Goal: Task Accomplishment & Management: Manage account settings

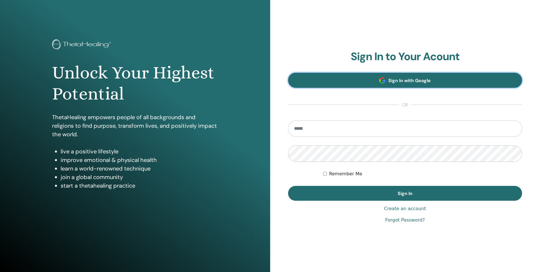
click at [403, 85] on link "Sign In with Google" at bounding box center [405, 80] width 234 height 15
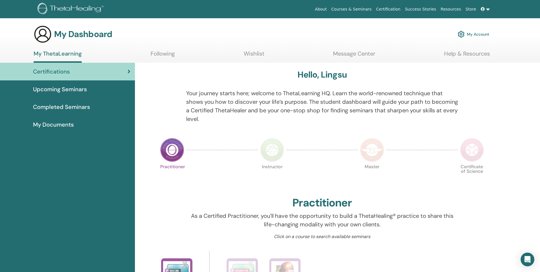
click at [62, 91] on span "Upcoming Seminars" at bounding box center [60, 89] width 54 height 9
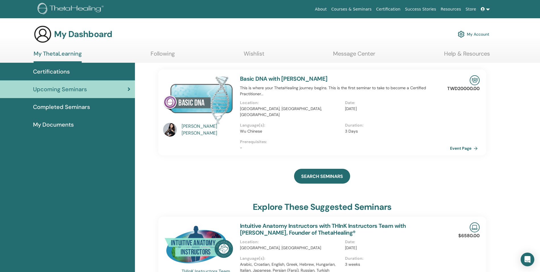
click at [63, 109] on span "Completed Seminars" at bounding box center [61, 106] width 57 height 9
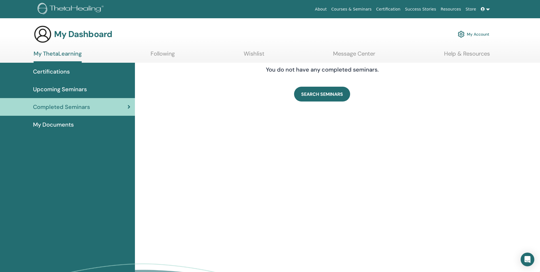
click at [71, 128] on span "My Documents" at bounding box center [53, 124] width 41 height 9
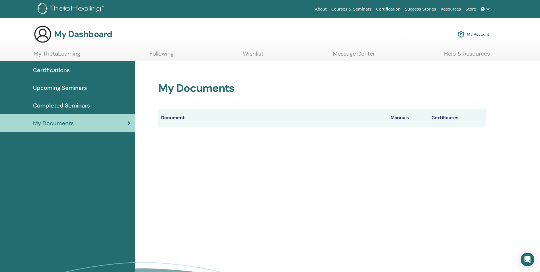
click at [74, 73] on div "Certifications" at bounding box center [68, 70] width 126 height 9
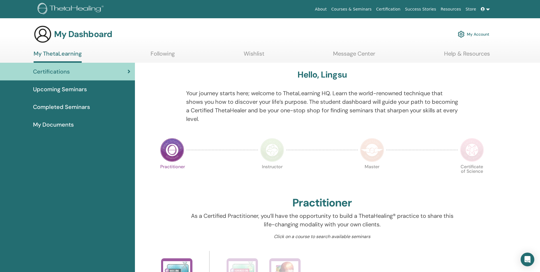
click at [74, 95] on link "Upcoming Seminars" at bounding box center [67, 89] width 135 height 18
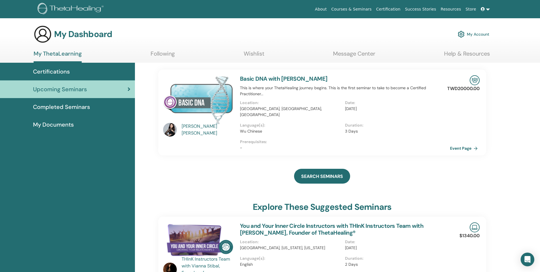
click at [477, 32] on link "My Account" at bounding box center [474, 34] width 32 height 13
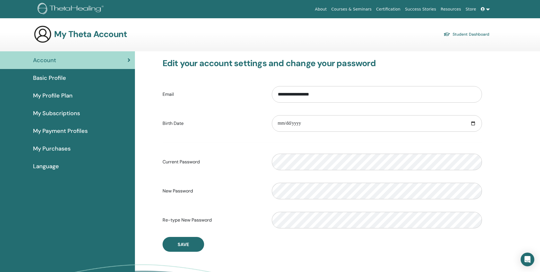
click at [58, 83] on link "Basic Profile" at bounding box center [67, 78] width 135 height 18
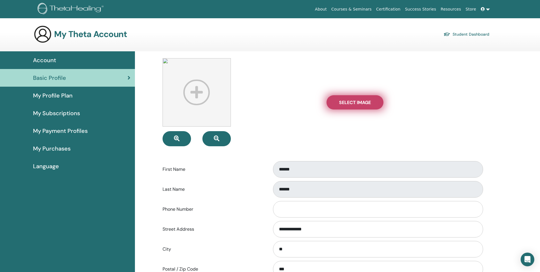
click at [340, 107] on label "Select Image" at bounding box center [354, 102] width 57 height 14
click at [351, 104] on input "Select Image" at bounding box center [354, 102] width 7 height 4
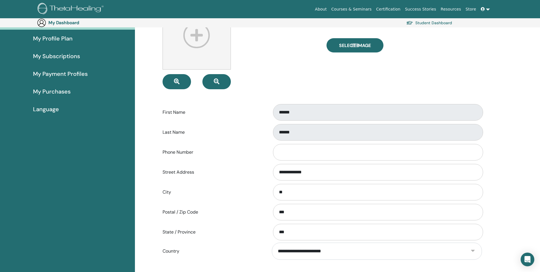
scroll to position [28, 0]
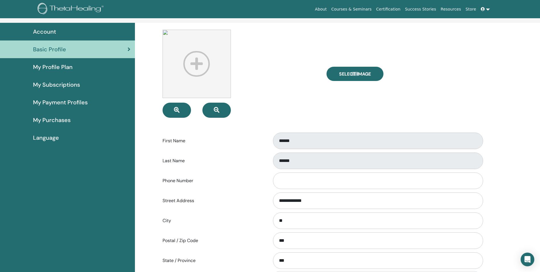
click at [433, 103] on div "Select Image" at bounding box center [404, 74] width 164 height 88
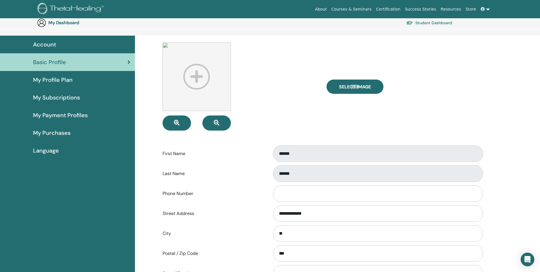
scroll to position [0, 0]
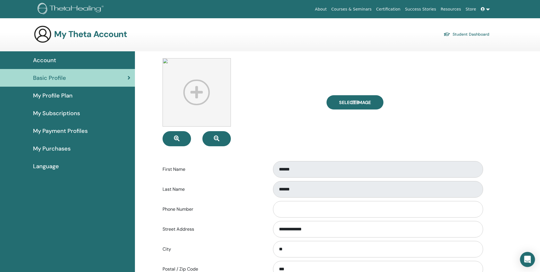
click at [529, 261] on icon "Open Intercom Messenger" at bounding box center [527, 258] width 7 height 7
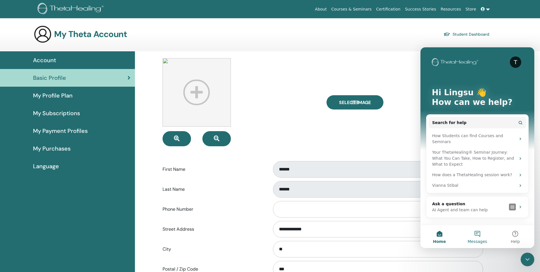
click at [475, 236] on button "Messages" at bounding box center [477, 236] width 38 height 23
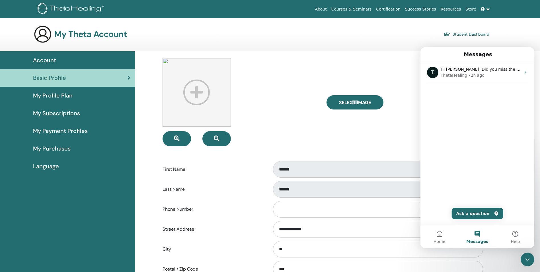
click at [465, 105] on div "T Hi Lingsu, Did you miss the LIVE Basic DNA Enhancement with Vianna? This 2-pa…" at bounding box center [477, 84] width 114 height 44
click at [454, 122] on div "T Hi Lingsu, Did you miss the LIVE Basic DNA Enhancement with Vianna? This 2-pa…" at bounding box center [477, 143] width 114 height 163
click at [508, 152] on div "T Hi Lingsu, Did you miss the LIVE Basic DNA Enhancement with Vianna? This 2-pa…" at bounding box center [477, 143] width 114 height 163
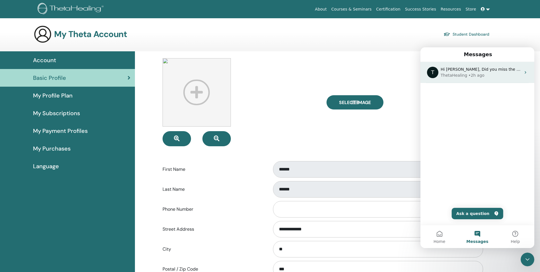
click at [456, 78] on div "ThetaHealing" at bounding box center [454, 75] width 26 height 6
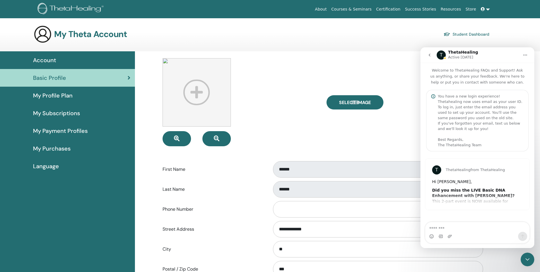
click at [334, 137] on div "Select Image" at bounding box center [404, 102] width 164 height 88
click at [429, 53] on icon "go back" at bounding box center [429, 55] width 5 height 5
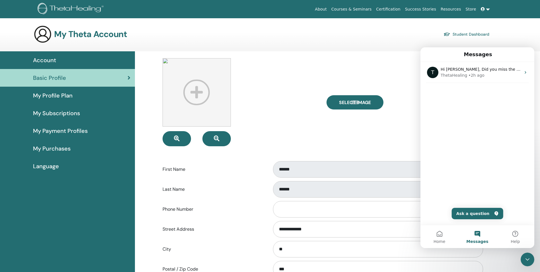
click at [523, 40] on div "My Theta Account Student Dashboard" at bounding box center [280, 34] width 520 height 18
click at [528, 261] on icon "Close Intercom Messenger" at bounding box center [527, 259] width 7 height 7
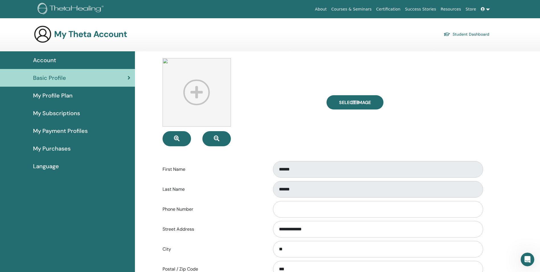
click at [472, 134] on div "Select Image" at bounding box center [404, 102] width 164 height 88
